Goal: Information Seeking & Learning: Understand process/instructions

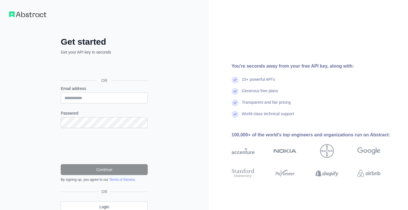
click at [106, 68] on div "Войти с аккаунтом Google (откроется в новой вкладке)" at bounding box center [104, 67] width 86 height 13
click at [122, 69] on div "Войти с аккаунтом Google (откроется в новой вкладке)" at bounding box center [104, 67] width 86 height 13
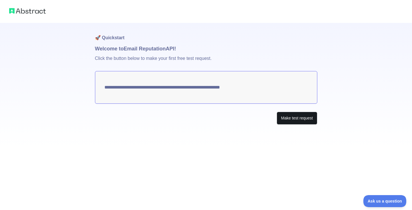
click at [289, 121] on button "Make test request" at bounding box center [297, 118] width 40 height 13
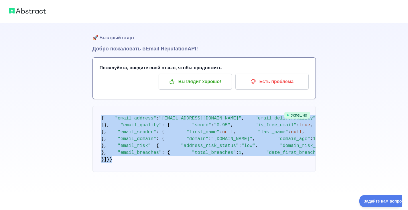
scroll to position [380, 0]
drag, startPoint x: 101, startPoint y: 101, endPoint x: 205, endPoint y: 179, distance: 129.9
click at [205, 172] on pre "{ "email_address" : "[EMAIL_ADDRESS][DOMAIN_NAME]" , "email_deliverability" : {…" at bounding box center [203, 139] width 223 height 66
copy code "{ "email_address" : "[EMAIL_ADDRESS][DOMAIN_NAME]" , "email_deliverability" : {…"
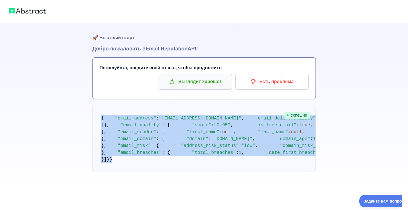
click at [206, 83] on p "Выглядит хорошо!" at bounding box center [195, 82] width 65 height 10
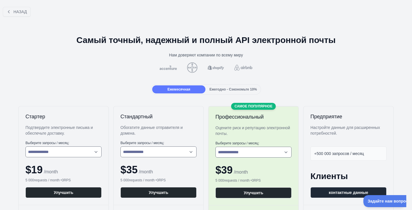
click at [249, 88] on span "Ежегодно - Сэкономьте 10%" at bounding box center [232, 89] width 47 height 4
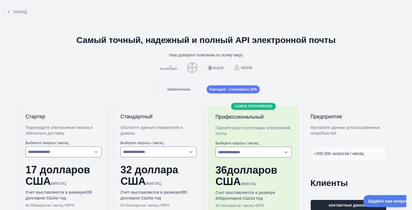
click at [189, 91] on div "Ежемесячная" at bounding box center [178, 89] width 53 height 8
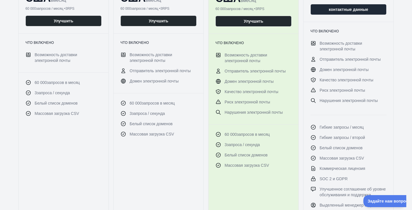
scroll to position [131, 0]
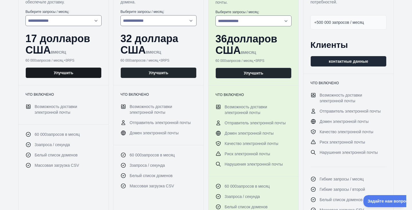
click at [70, 74] on button "Улучшить" at bounding box center [63, 72] width 76 height 11
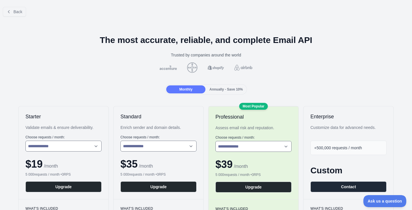
scroll to position [47, 0]
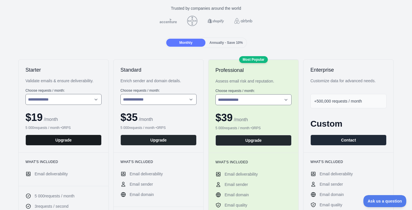
click at [69, 141] on button "Upgrade" at bounding box center [63, 139] width 76 height 11
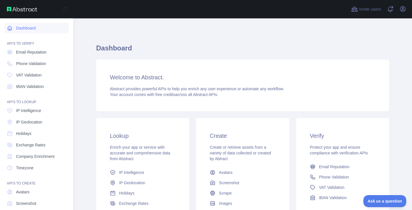
click at [14, 28] on link "Dashboard" at bounding box center [37, 28] width 64 height 10
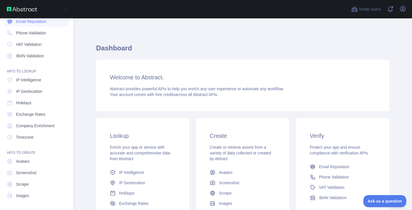
click at [24, 24] on span "Email Reputation" at bounding box center [31, 22] width 31 height 6
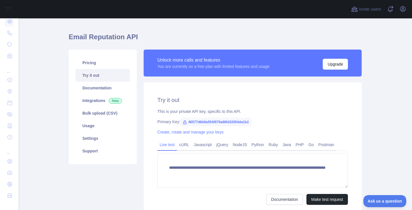
scroll to position [55, 0]
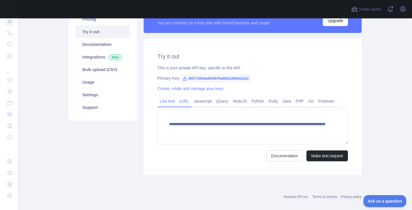
click at [185, 104] on link "cURL" at bounding box center [184, 100] width 15 height 9
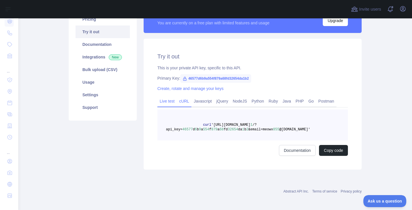
click at [164, 102] on link "Live test" at bounding box center [166, 100] width 19 height 9
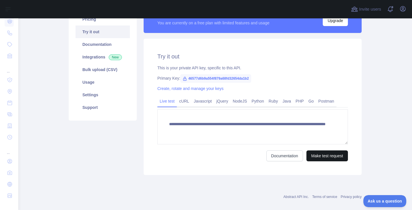
click at [333, 156] on button "Make test request" at bounding box center [326, 155] width 41 height 11
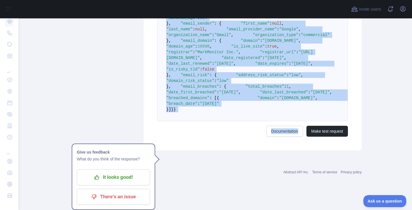
scroll to position [384, 0]
drag, startPoint x: 165, startPoint y: 122, endPoint x: 262, endPoint y: 182, distance: 113.7
click at [262, 121] on pre "{ "email_address" : "meowx855@gmail.com" , "email_deliverability" : { "status" …" at bounding box center [252, 32] width 191 height 178
copy code "{ "email_address" : "meowx855@gmail.com" , "email_deliverability" : { "status" …"
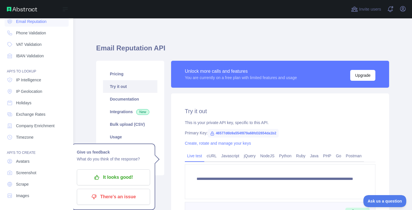
scroll to position [0, 0]
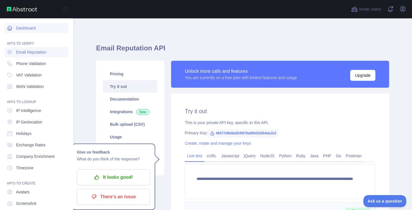
click at [25, 30] on link "Dashboard" at bounding box center [37, 28] width 64 height 10
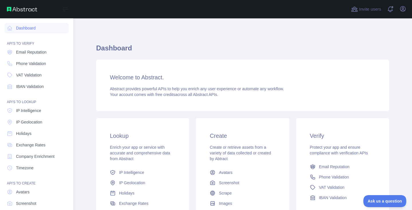
scroll to position [31, 0]
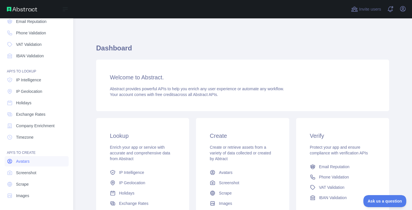
click at [27, 162] on span "Avatars" at bounding box center [22, 161] width 13 height 6
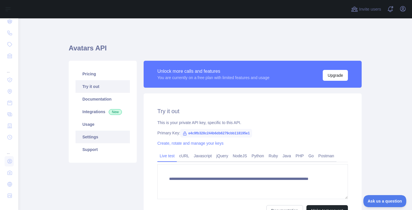
click at [96, 140] on link "Settings" at bounding box center [103, 136] width 54 height 13
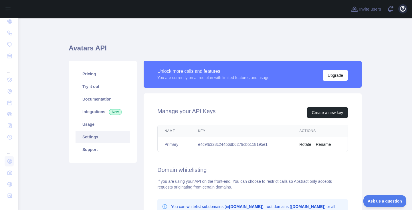
click at [406, 10] on icon "button" at bounding box center [402, 8] width 7 height 7
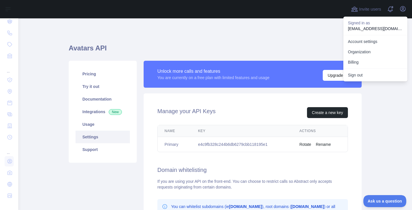
click at [306, 40] on div "Avatars API Pricing Try it out Documentation Integrations New Usage Settings Su…" at bounding box center [215, 169] width 293 height 274
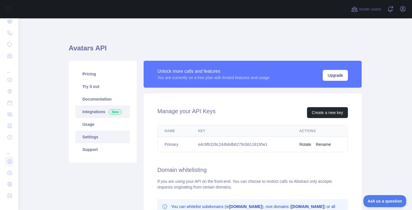
click at [89, 113] on link "Integrations New" at bounding box center [103, 111] width 54 height 13
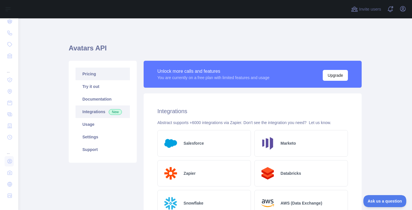
click at [92, 78] on link "Pricing" at bounding box center [103, 74] width 54 height 13
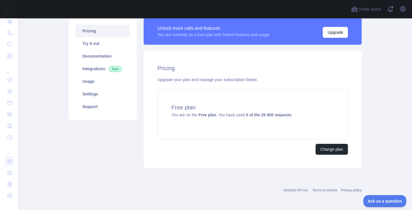
scroll to position [44, 0]
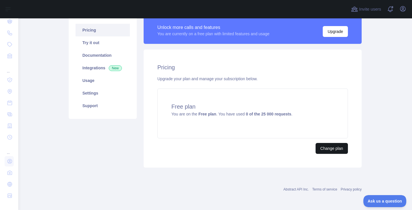
click at [330, 148] on button "Change plan" at bounding box center [332, 148] width 32 height 11
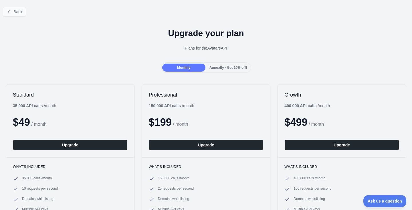
click at [11, 8] on button "Back" at bounding box center [14, 12] width 23 height 10
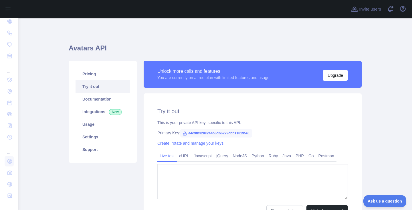
type textarea "**********"
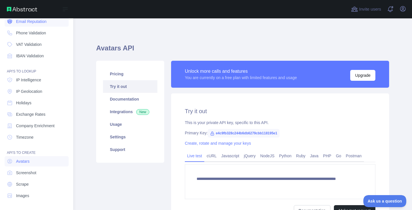
click at [31, 25] on link "Email Reputation" at bounding box center [37, 21] width 64 height 10
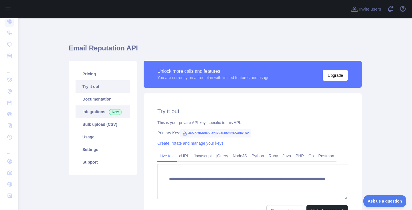
click at [96, 111] on link "Integrations New" at bounding box center [103, 111] width 54 height 13
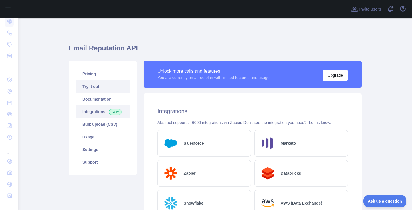
click at [97, 89] on link "Try it out" at bounding box center [103, 86] width 54 height 13
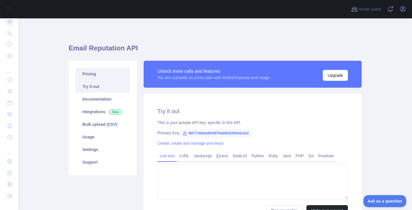
type textarea "**********"
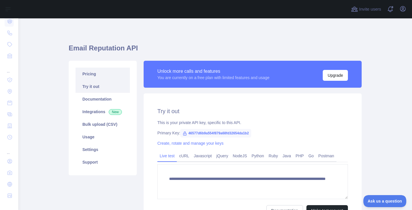
click at [95, 78] on link "Pricing" at bounding box center [103, 74] width 54 height 13
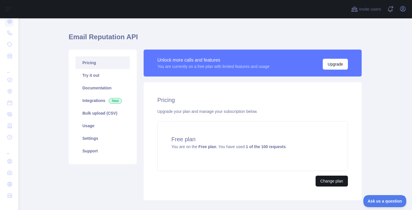
click at [333, 178] on button "Change plan" at bounding box center [332, 180] width 32 height 11
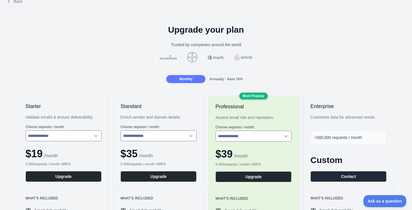
scroll to position [45, 0]
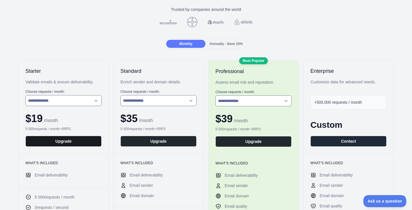
click at [81, 141] on button "Upgrade" at bounding box center [63, 141] width 76 height 11
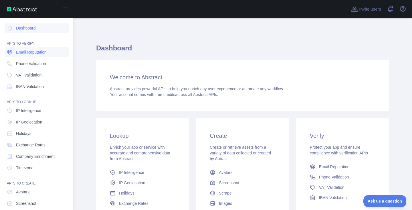
click at [33, 55] on link "Email Reputation" at bounding box center [37, 52] width 64 height 10
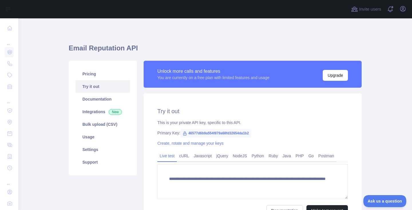
click at [99, 82] on link "Try it out" at bounding box center [103, 86] width 54 height 13
click at [98, 77] on link "Pricing" at bounding box center [103, 74] width 54 height 13
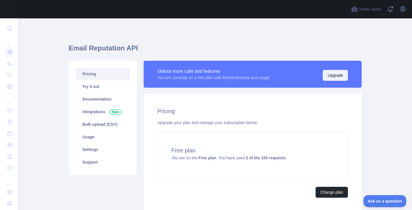
click at [333, 76] on button "Upgrade" at bounding box center [335, 75] width 25 height 11
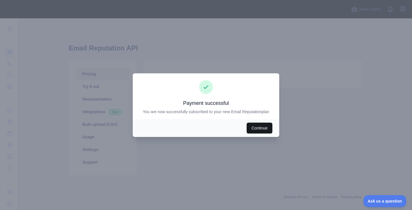
click at [262, 127] on button "Continue" at bounding box center [260, 127] width 26 height 11
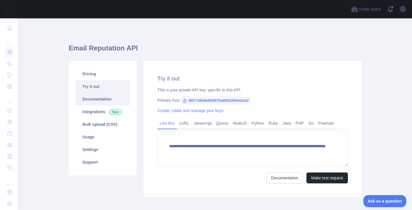
click at [108, 100] on link "Documentation" at bounding box center [103, 99] width 54 height 13
click at [197, 101] on span "46577d6b9a554f879a68fd32654da1b2" at bounding box center [215, 100] width 71 height 9
drag, startPoint x: 187, startPoint y: 100, endPoint x: 266, endPoint y: 98, distance: 79.6
click at [266, 98] on div "Primary Key: 46577d6b9a554f879a68fd32654da1b2" at bounding box center [252, 100] width 191 height 6
copy div "46577d6b9a554f879a68fd32654da1b2"
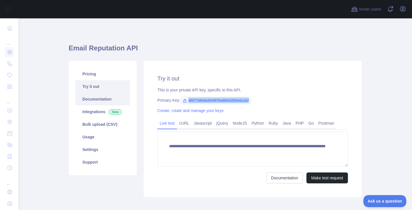
click at [108, 97] on link "Documentation" at bounding box center [103, 99] width 54 height 13
click at [187, 100] on span "46577d6b9a554f879a68fd32654da1b2" at bounding box center [215, 100] width 71 height 9
drag, startPoint x: 187, startPoint y: 100, endPoint x: 268, endPoint y: 97, distance: 81.9
click at [268, 97] on div "**********" at bounding box center [253, 129] width 218 height 136
copy div "46577d6b9a554f879a68fd32654da1b2"
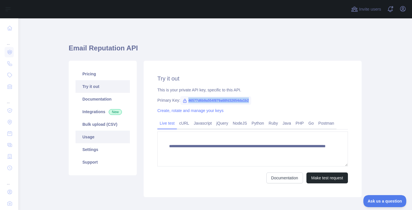
click at [102, 136] on link "Usage" at bounding box center [103, 136] width 54 height 13
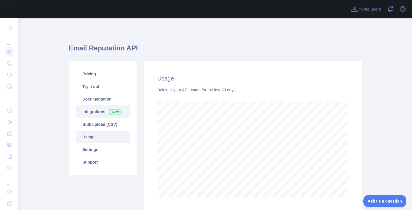
click at [100, 109] on link "Integrations New" at bounding box center [103, 111] width 54 height 13
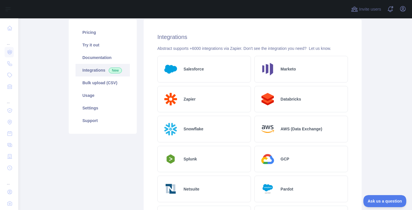
scroll to position [7, 0]
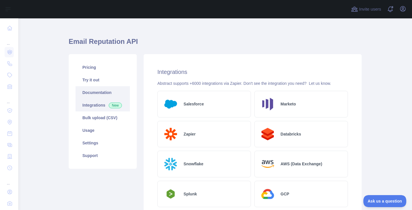
click at [92, 90] on link "Documentation" at bounding box center [103, 92] width 54 height 13
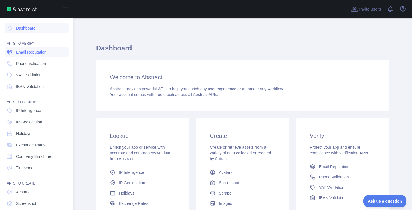
click at [15, 54] on link "Email Reputation" at bounding box center [37, 52] width 64 height 10
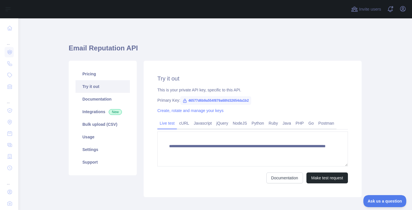
click at [206, 99] on span "46577d6b9a554f879a68fd32654da1b2" at bounding box center [215, 100] width 71 height 9
drag, startPoint x: 187, startPoint y: 100, endPoint x: 266, endPoint y: 98, distance: 79.0
click at [266, 98] on div "Primary Key: 46577d6b9a554f879a68fd32654da1b2" at bounding box center [252, 100] width 191 height 6
copy div "46577d6b9a554f879a68fd32654da1b2"
click at [262, 122] on link "Python" at bounding box center [257, 122] width 17 height 9
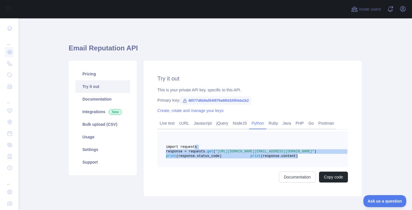
drag, startPoint x: 240, startPoint y: 169, endPoint x: 193, endPoint y: 145, distance: 52.9
click at [193, 145] on pre "import requests response = requests. get ( "[URL][DOMAIN_NAME][EMAIL_ADDRESS][D…" at bounding box center [252, 148] width 191 height 35
copy code "import requests response = requests. get ( "[URL][DOMAIN_NAME][EMAIL_ADDRESS][D…"
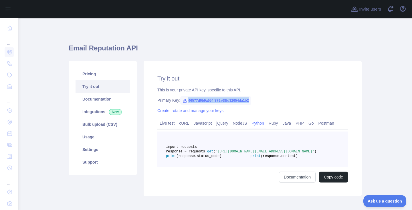
drag, startPoint x: 187, startPoint y: 100, endPoint x: 270, endPoint y: 102, distance: 82.1
click at [271, 98] on div "Primary Key: 46577d6b9a554f879a68fd32654da1b2" at bounding box center [252, 100] width 191 height 6
copy div "46577d6b9a554f879a68fd32654da1b2"
